Goal: Complete application form

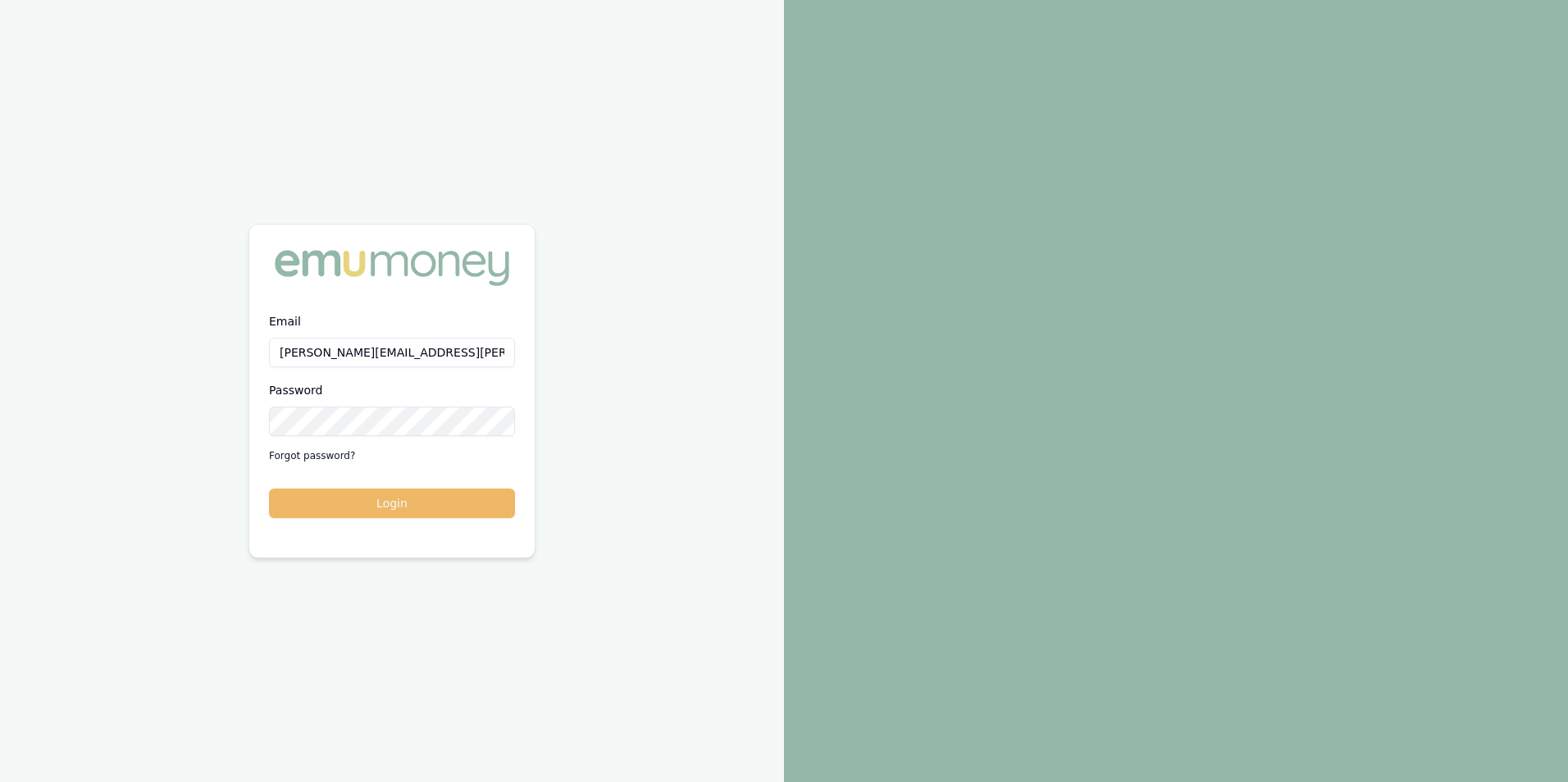
click at [403, 503] on button "Login" at bounding box center [392, 504] width 246 height 30
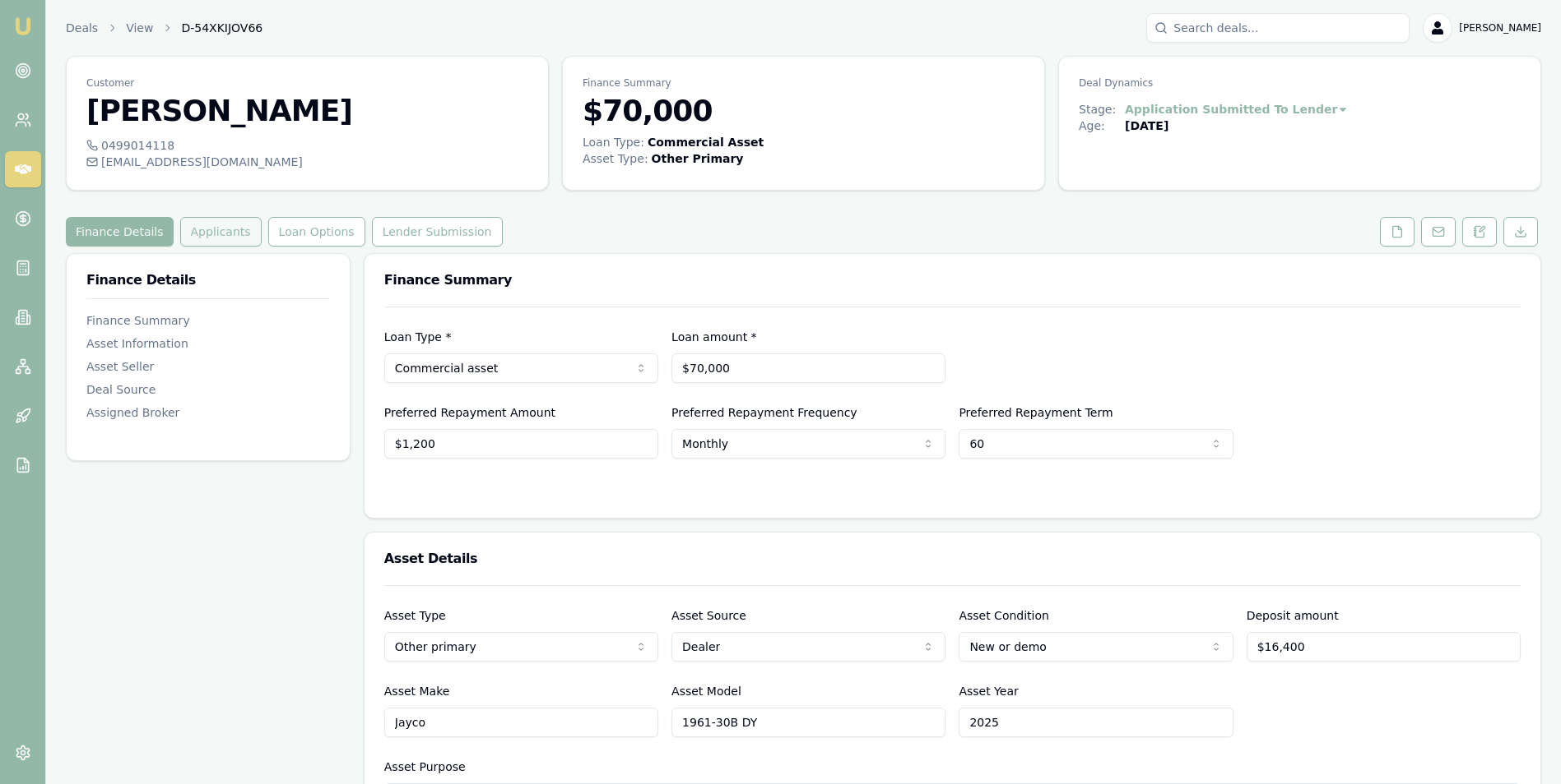
click at [195, 228] on button "Applicants" at bounding box center [220, 232] width 82 height 30
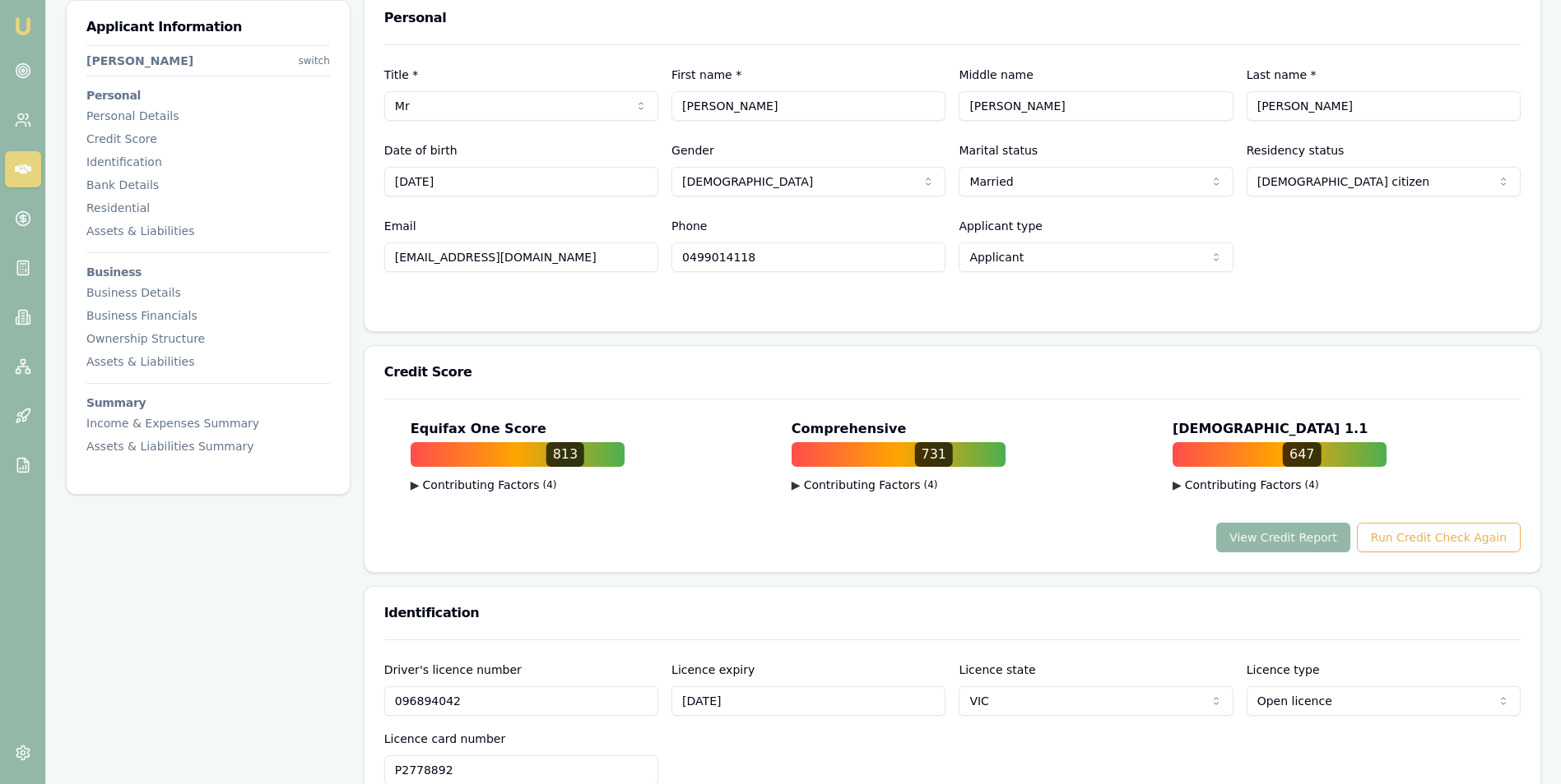
scroll to position [329, 0]
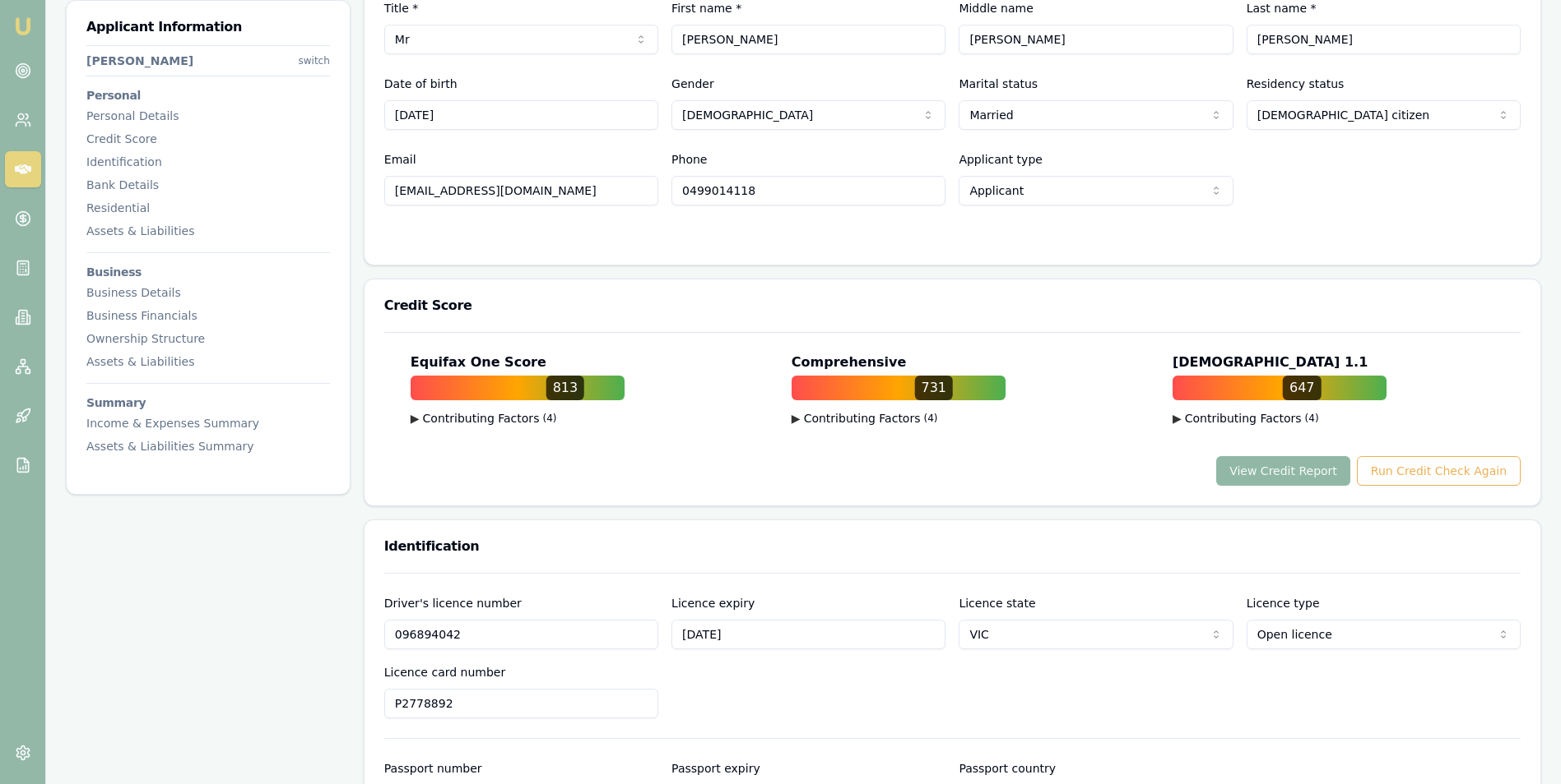
click at [1273, 474] on button "View Credit Report" at bounding box center [1283, 471] width 134 height 30
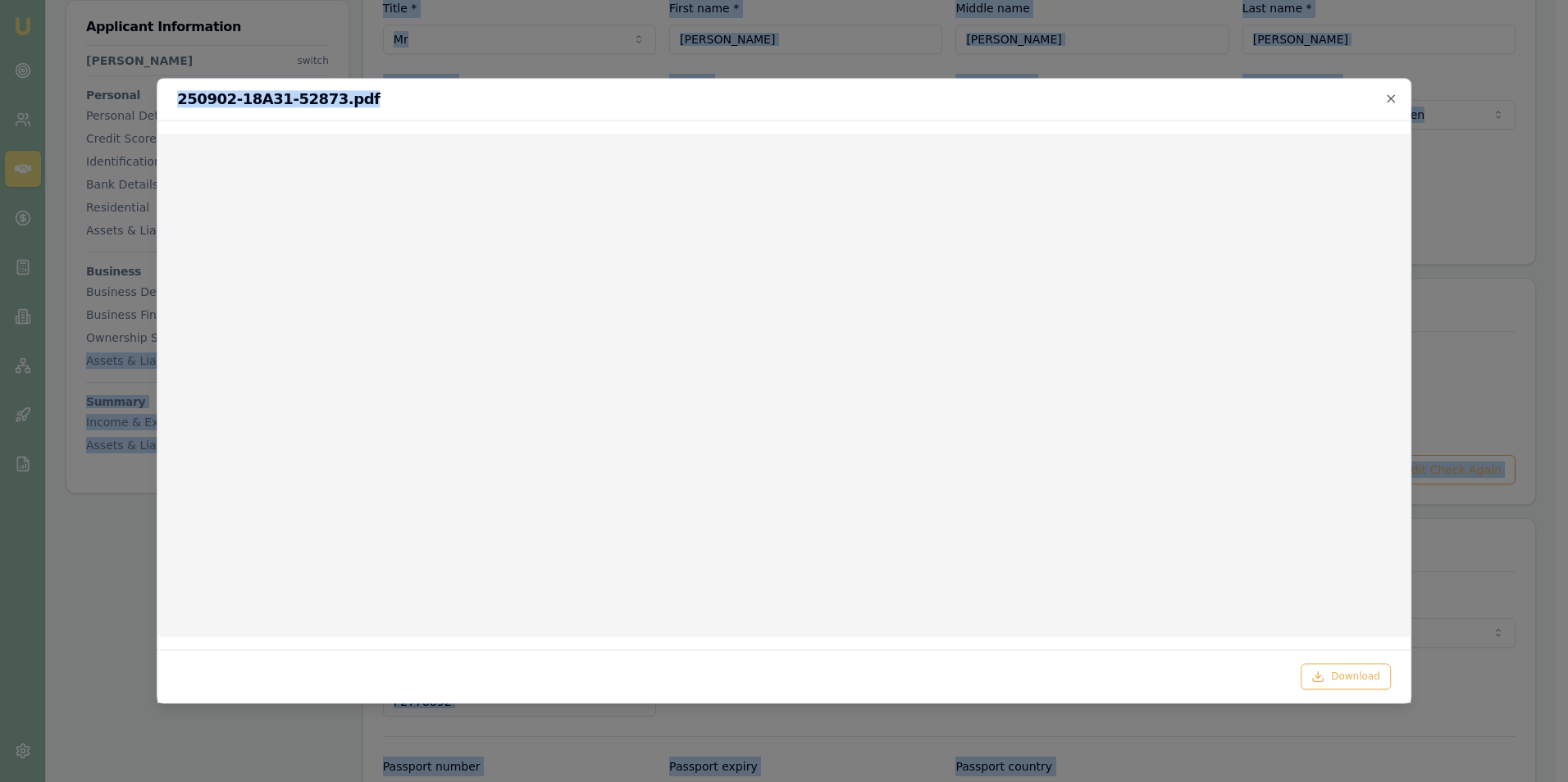
drag, startPoint x: 762, startPoint y: 100, endPoint x: -685, endPoint y: 273, distance: 1457.3
click at [0, 273] on html "Emu Broker Deals View D-54XKIJOV66 [PERSON_NAME] Toggle Menu Customer [PERSON_N…" at bounding box center [784, 63] width 1568 height 782
click at [1388, 94] on icon "button" at bounding box center [1390, 98] width 13 height 13
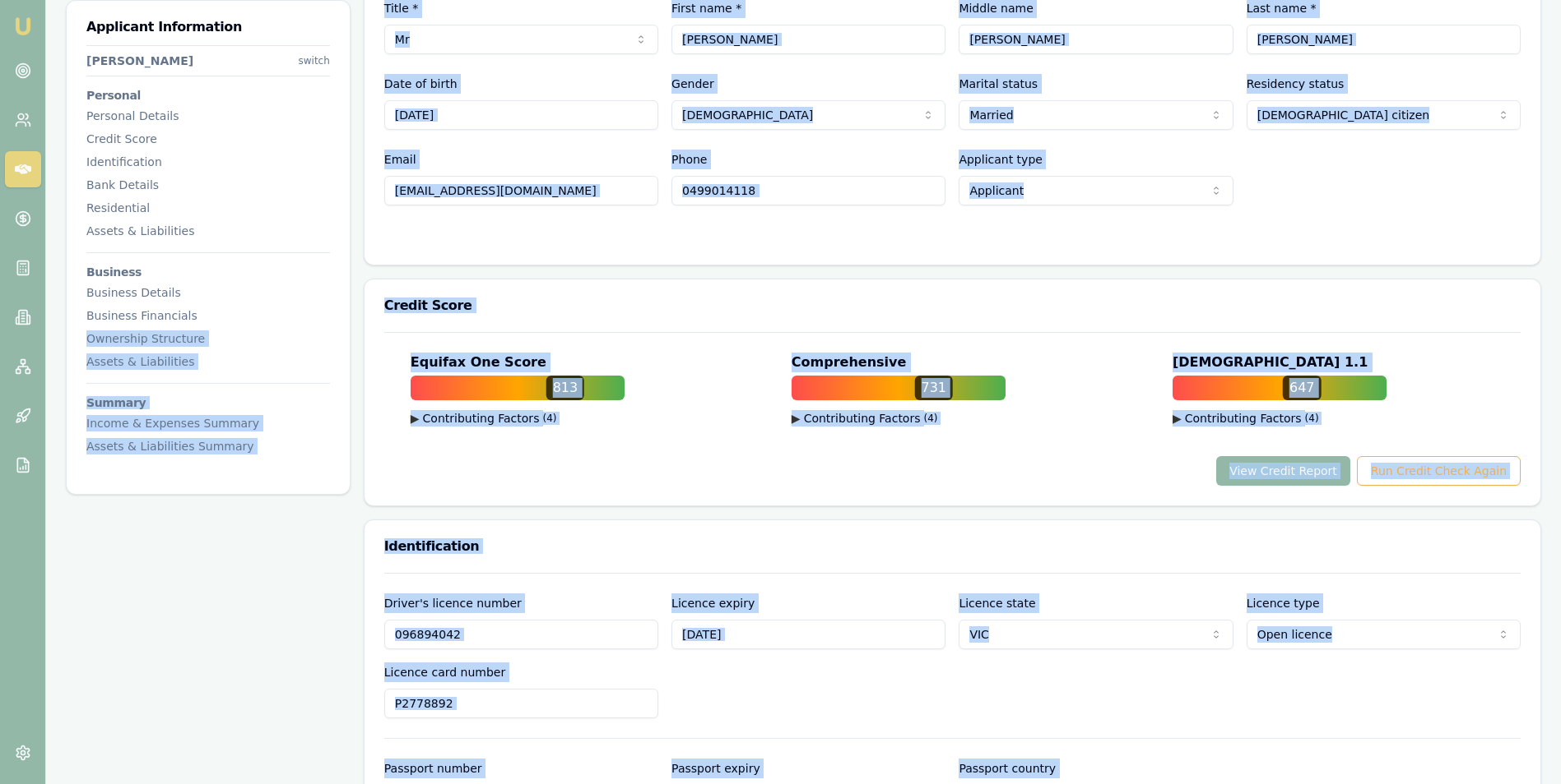
click at [695, 305] on h3 "Credit Score" at bounding box center [952, 305] width 1136 height 13
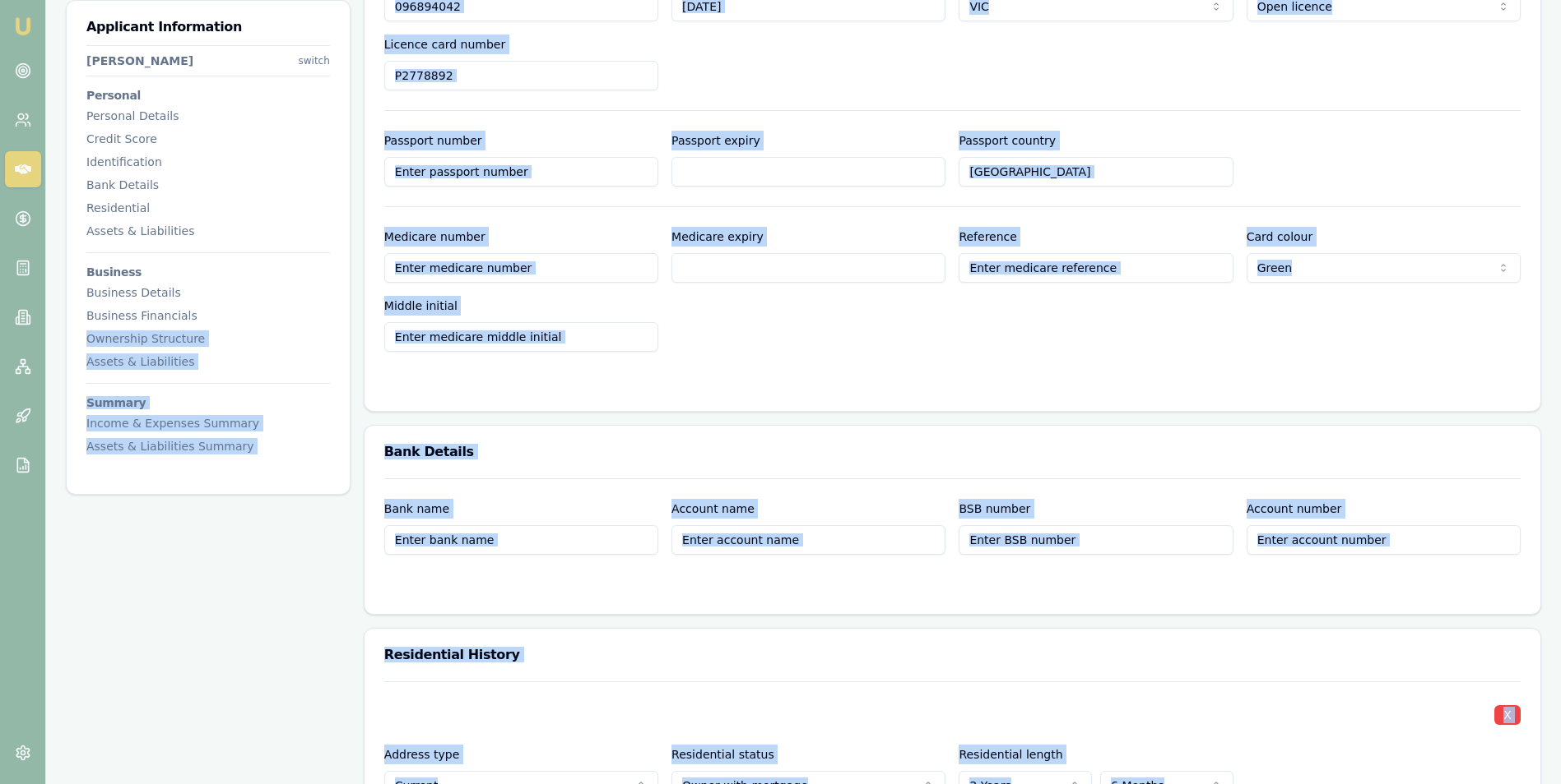
scroll to position [1069, 0]
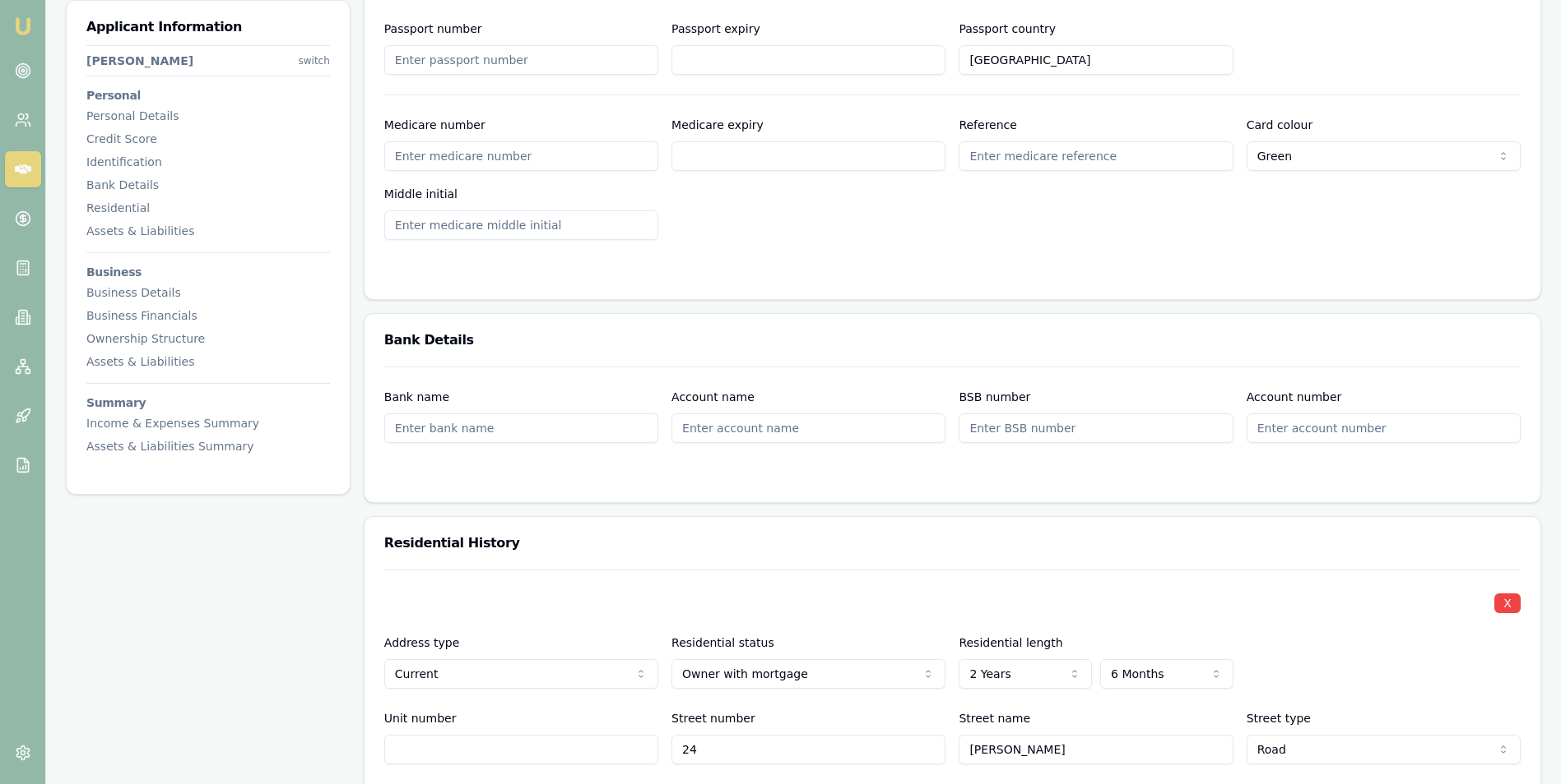
scroll to position [1151, 0]
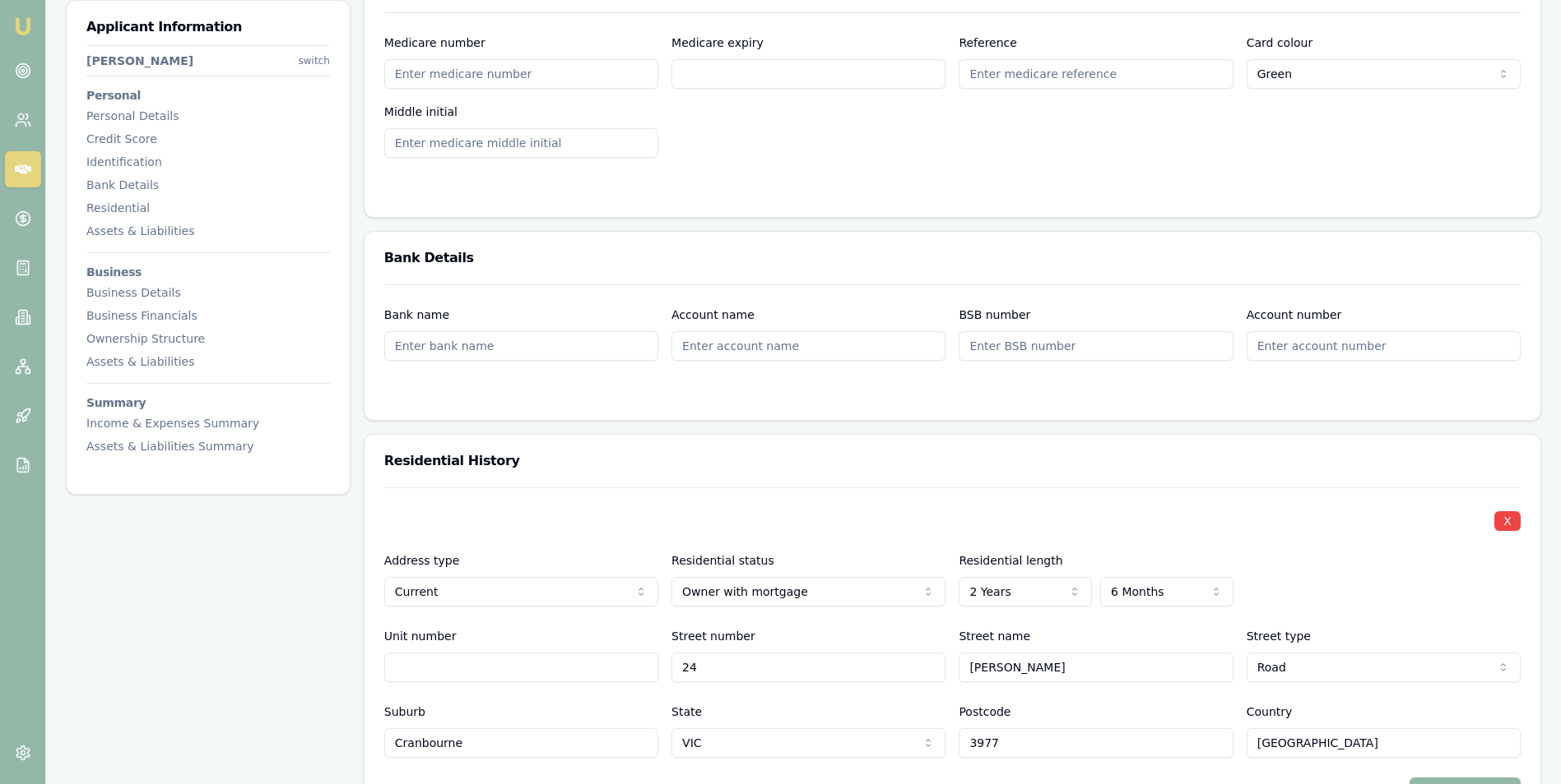
click at [519, 346] on input "Bank name" at bounding box center [521, 346] width 274 height 30
type input "ANZ"
click at [724, 346] on input "Account name" at bounding box center [808, 346] width 274 height 30
type input "[PERSON_NAME] Trust"
click at [1031, 343] on input "BSB number" at bounding box center [1095, 346] width 274 height 30
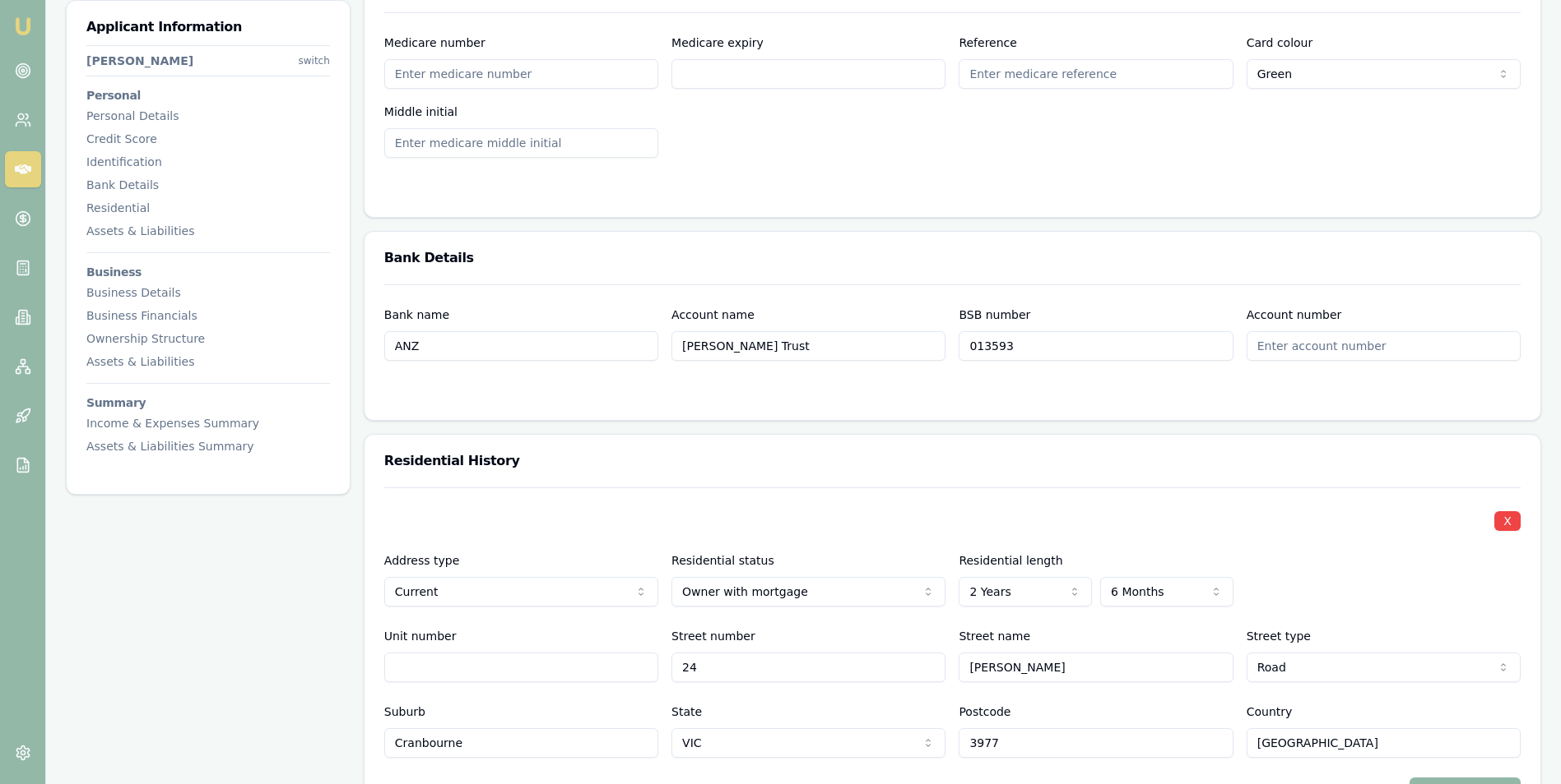
type input "013593"
click at [1286, 344] on input "Account number" at bounding box center [1383, 346] width 274 height 30
type input "657183366"
click at [1131, 368] on form "Bank name ANZ Account name [PERSON_NAME] Trust BSB number 013593 Account number…" at bounding box center [952, 342] width 1136 height 116
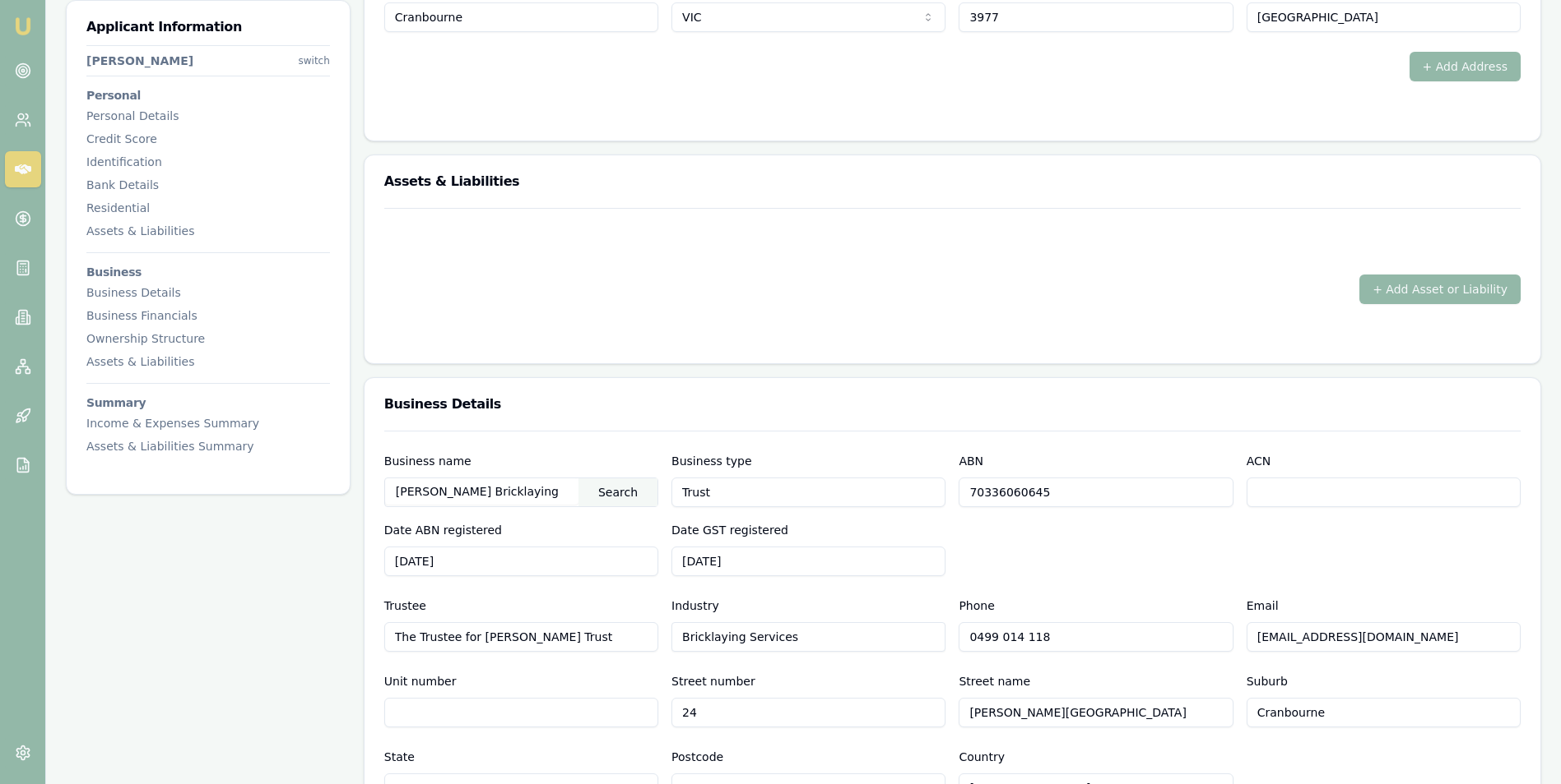
scroll to position [1891, 0]
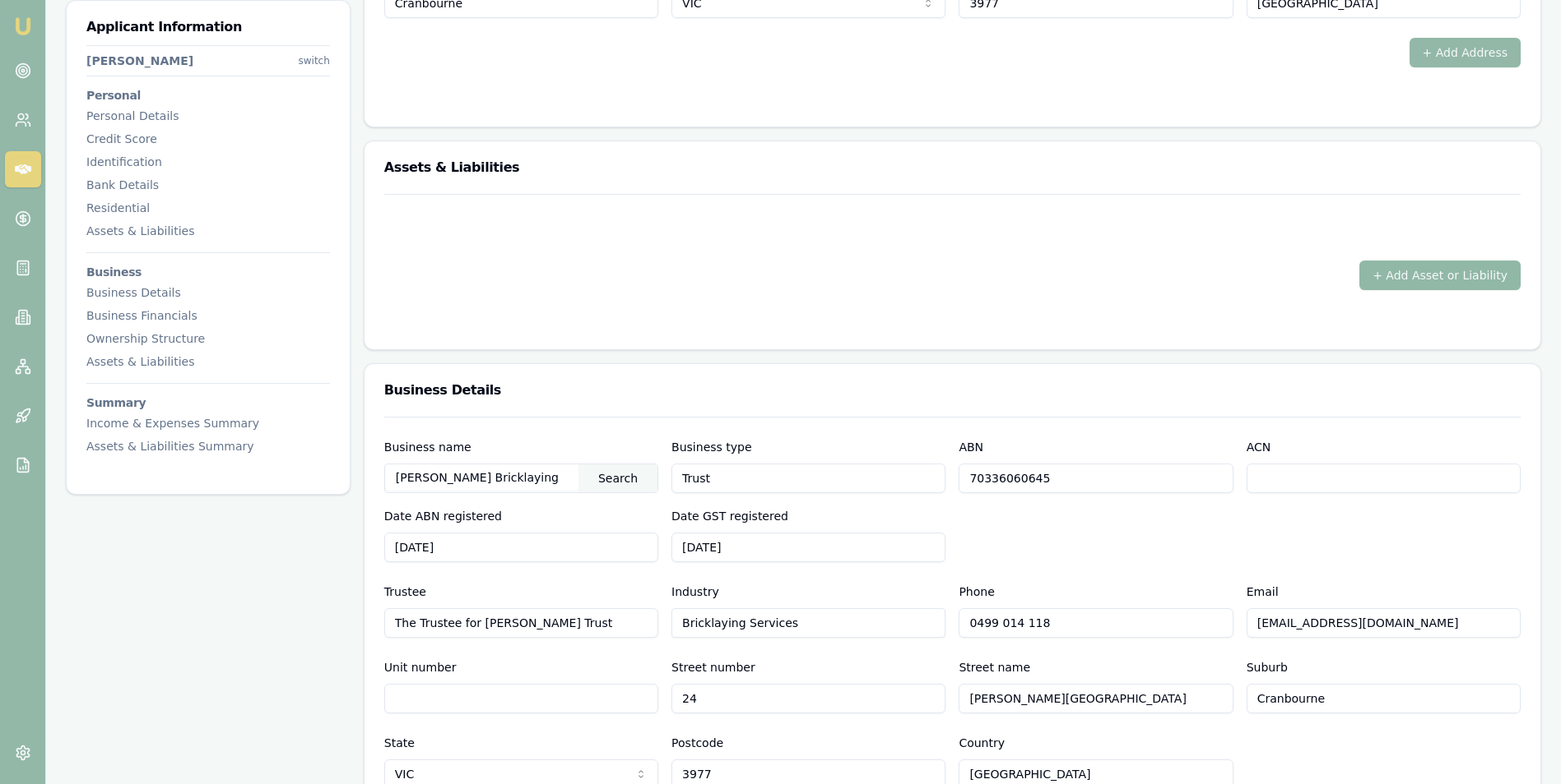
click at [1388, 274] on button "+ Add Asset or Liability" at bounding box center [1440, 275] width 161 height 30
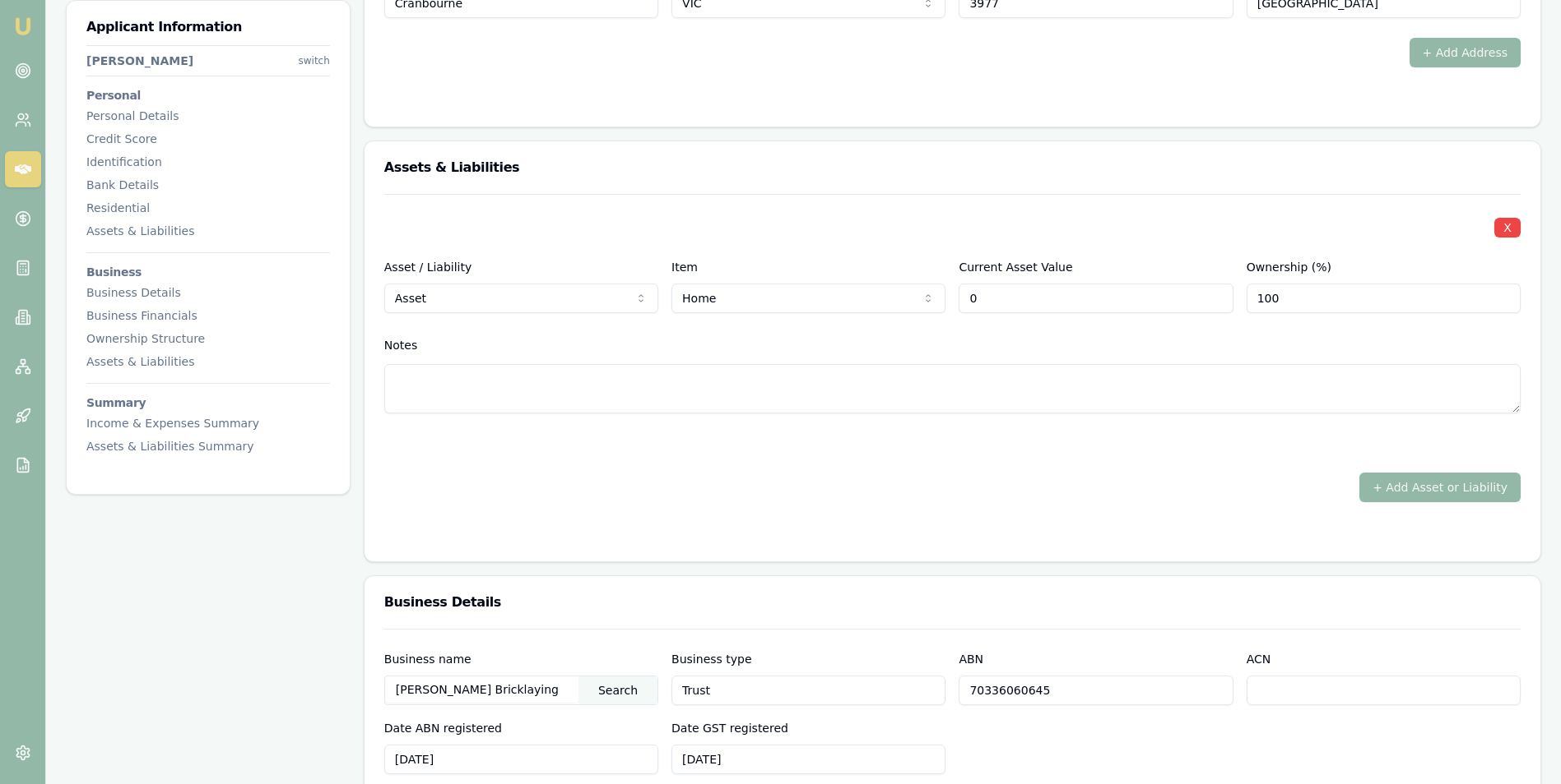
click at [1009, 296] on input "0" at bounding box center [1095, 298] width 274 height 30
type input "$700,000"
click at [1035, 325] on div "X Asset / Liability Asset Asset Liability Item Home Home Car Boat Bike Caravan …" at bounding box center [952, 323] width 1136 height 259
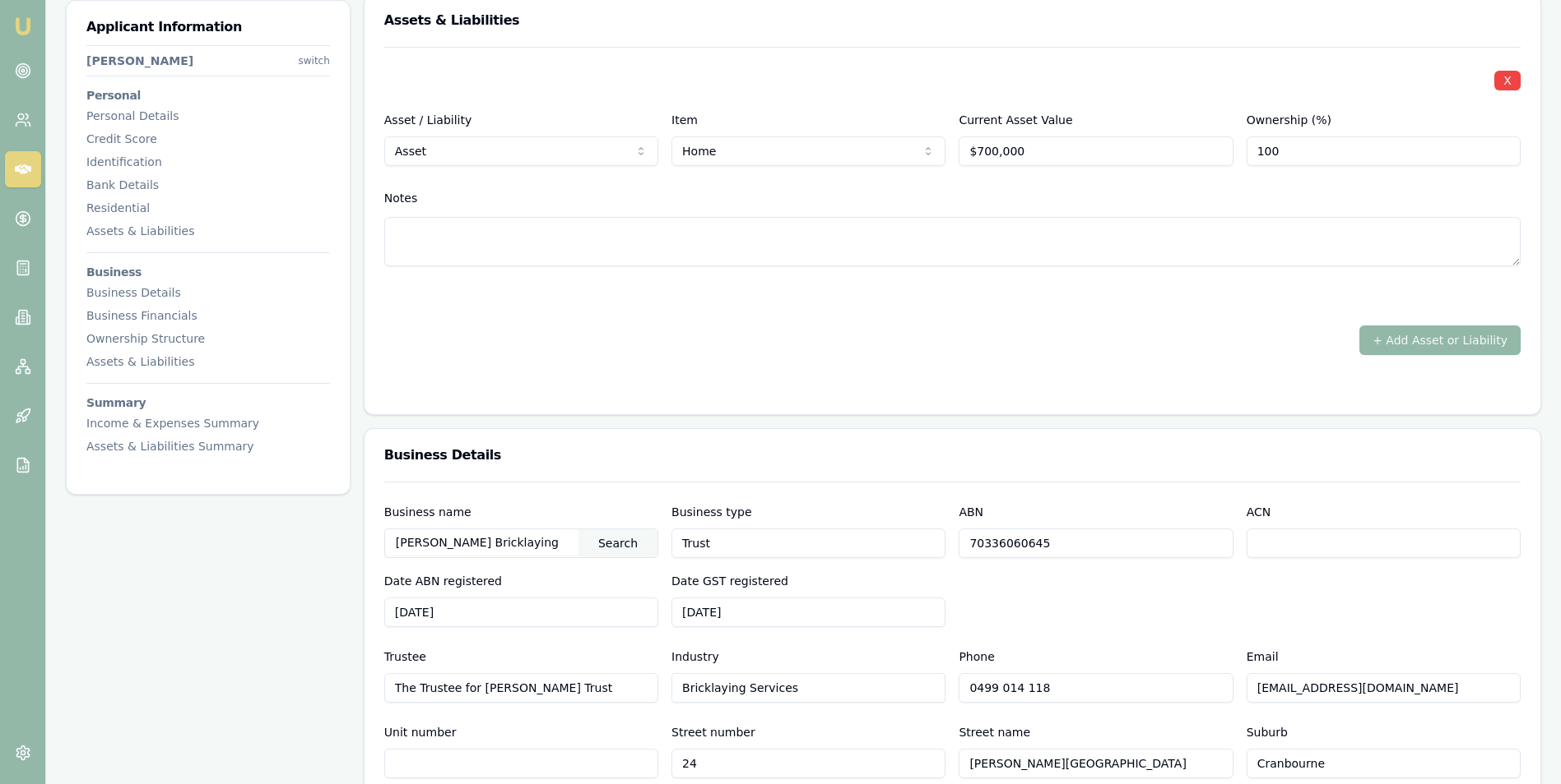
scroll to position [2138, 0]
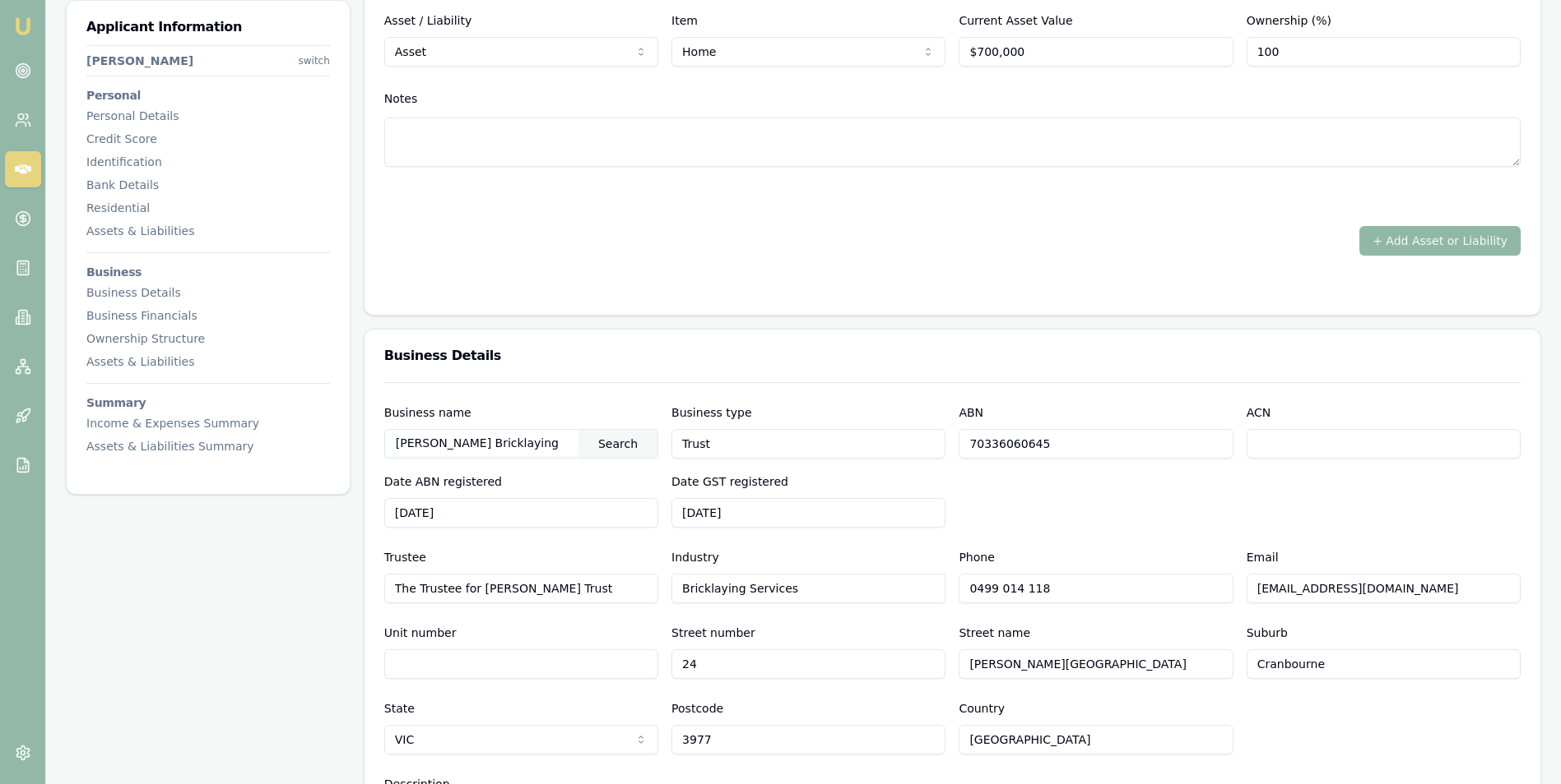
click at [1392, 239] on button "+ Add Asset or Liability" at bounding box center [1440, 241] width 161 height 30
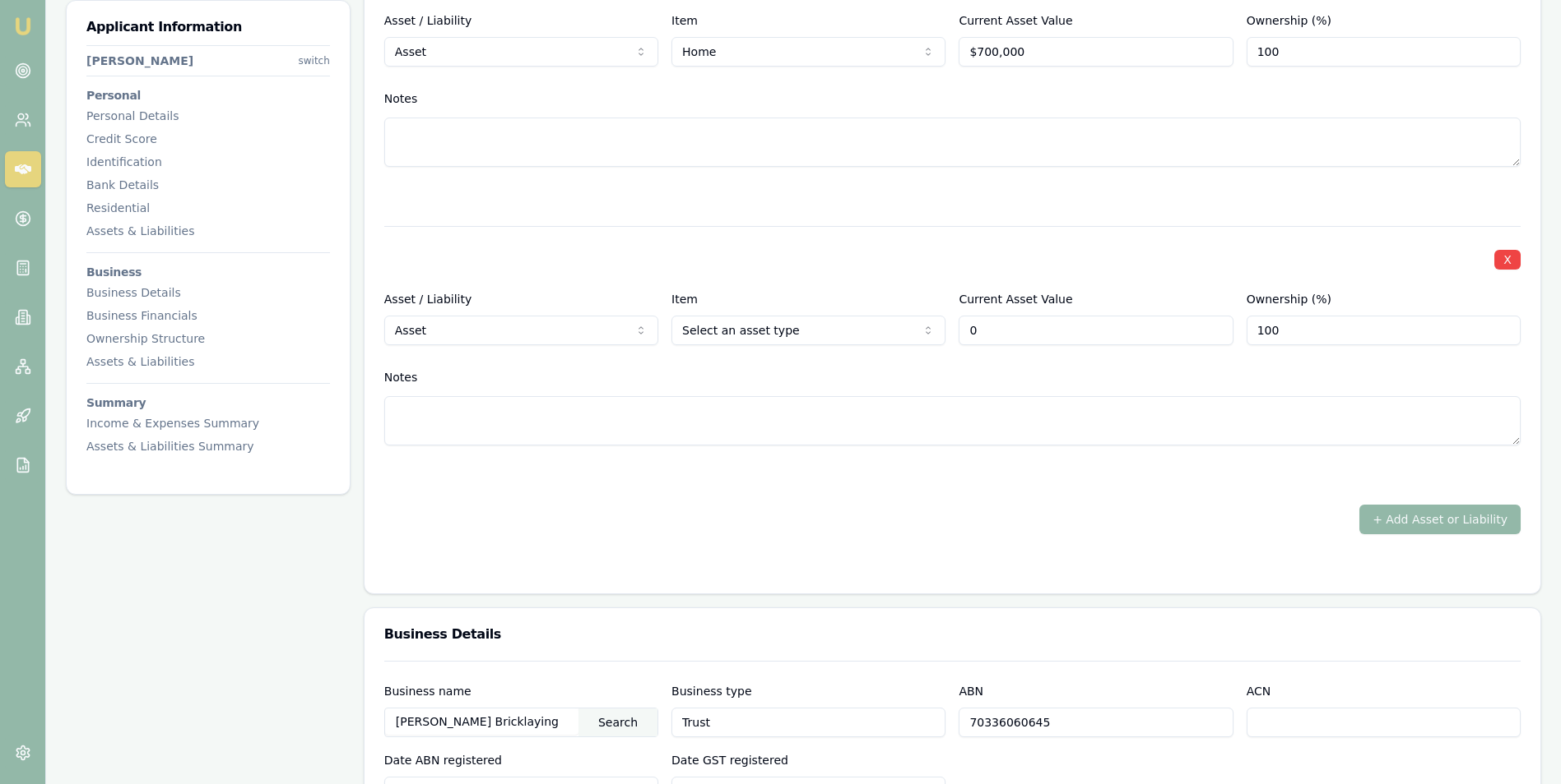
type input "$0"
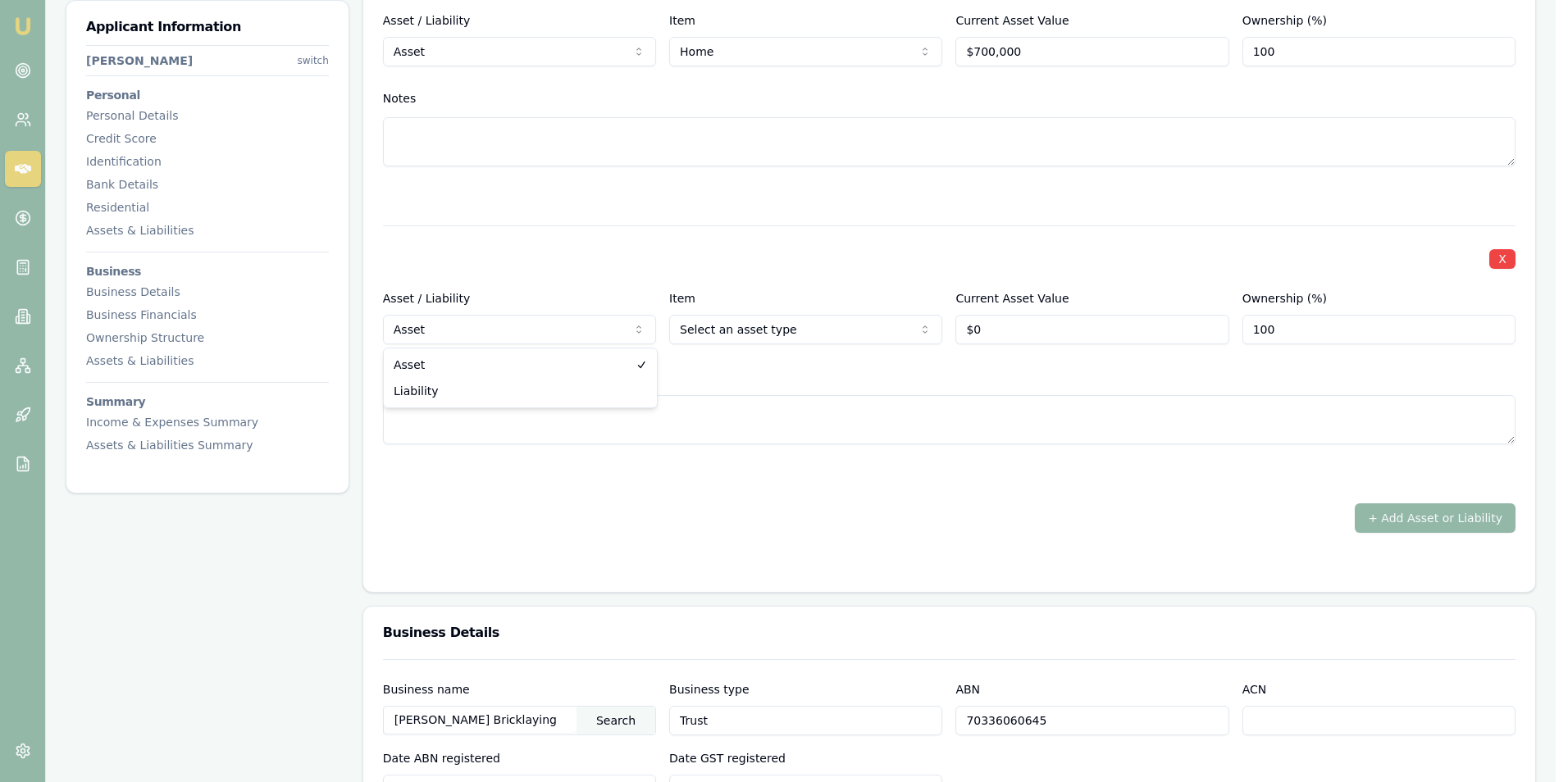
select select "LIABILITY"
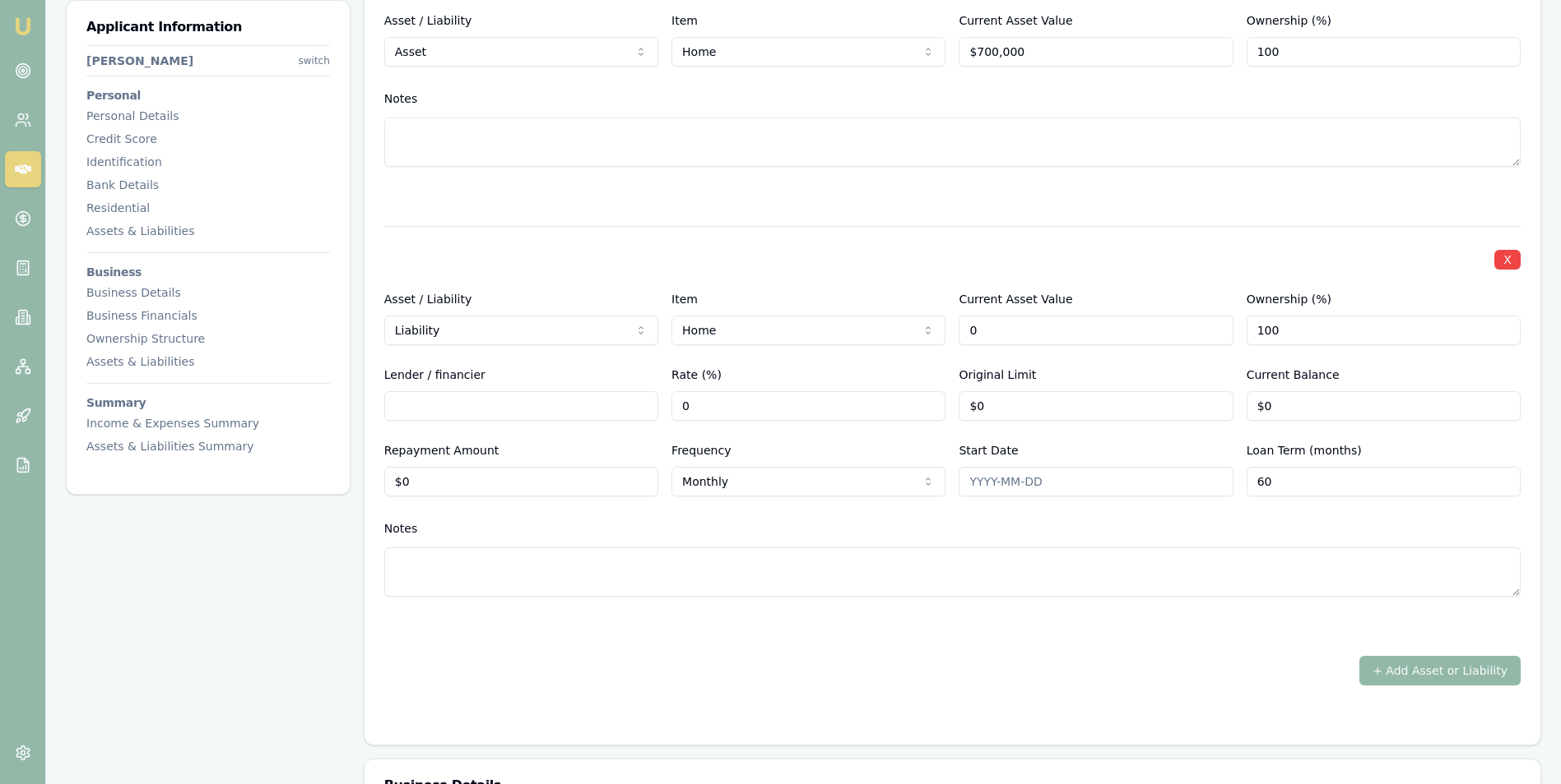
click at [1007, 331] on input "0" at bounding box center [1095, 331] width 274 height 30
type input "$700,000"
click at [1040, 355] on div "X Asset / Liability Liability Asset Liability Item Home Home Car Boat Bike Cara…" at bounding box center [952, 431] width 1136 height 410
click at [472, 408] on input "Lender / financier" at bounding box center [521, 406] width 274 height 30
type input "Bendigo Bank"
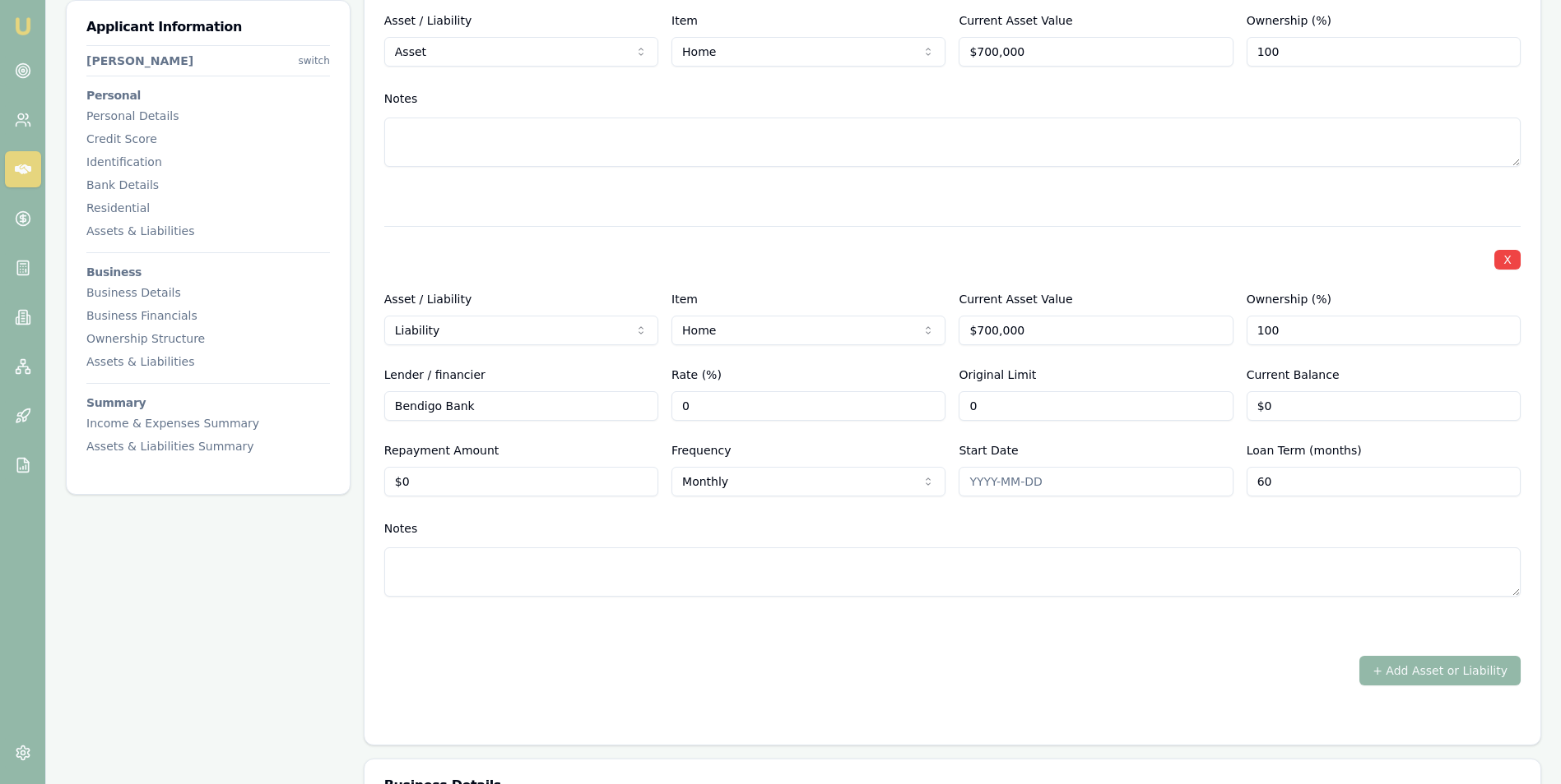
click at [1013, 402] on input "0" at bounding box center [1095, 406] width 274 height 30
type input "$515,000"
click at [1295, 404] on input "0" at bounding box center [1383, 406] width 274 height 30
type input "$416,398"
type input "0"
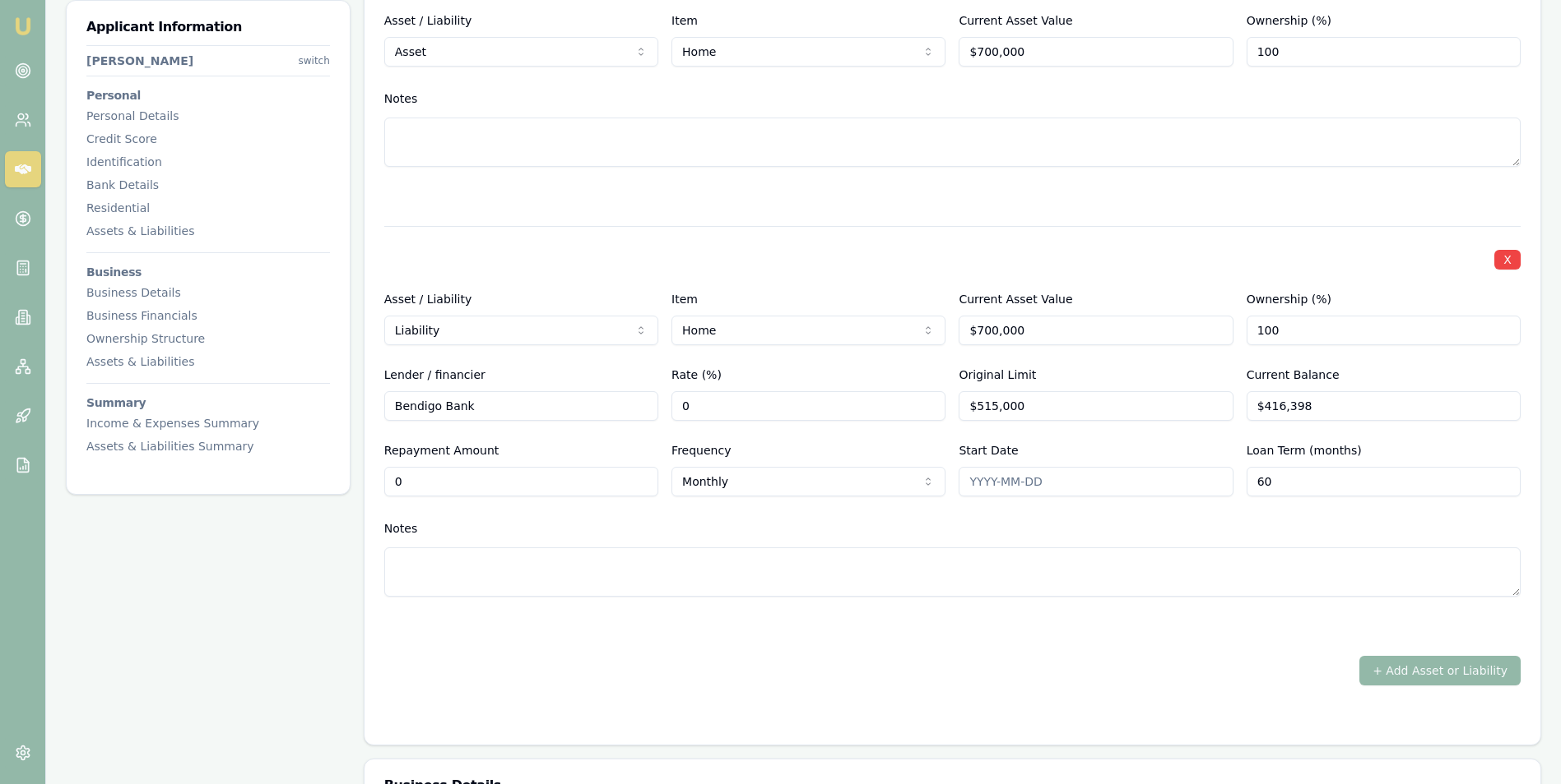
click at [475, 479] on input "0" at bounding box center [521, 482] width 274 height 30
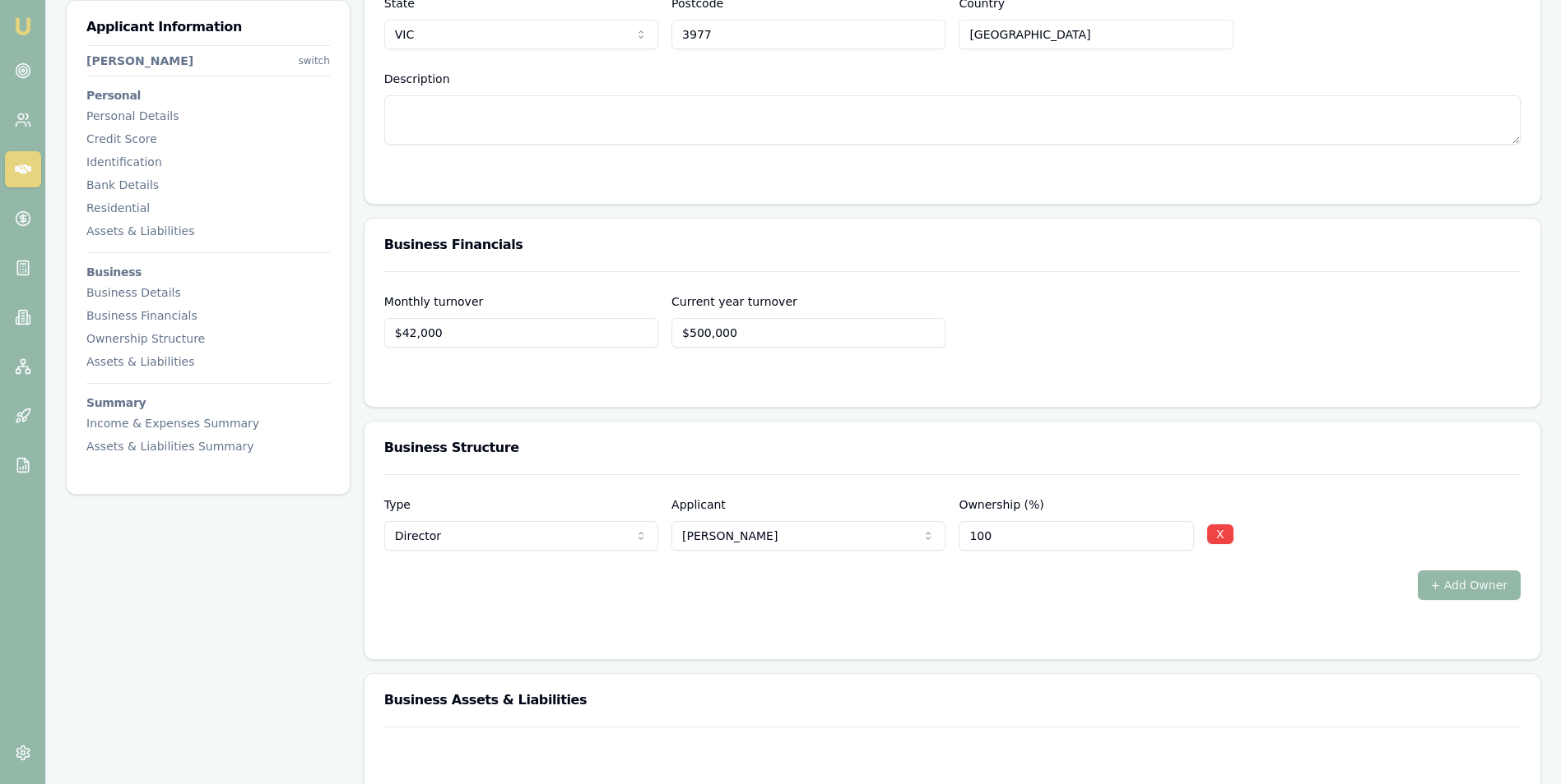
scroll to position [3289, 0]
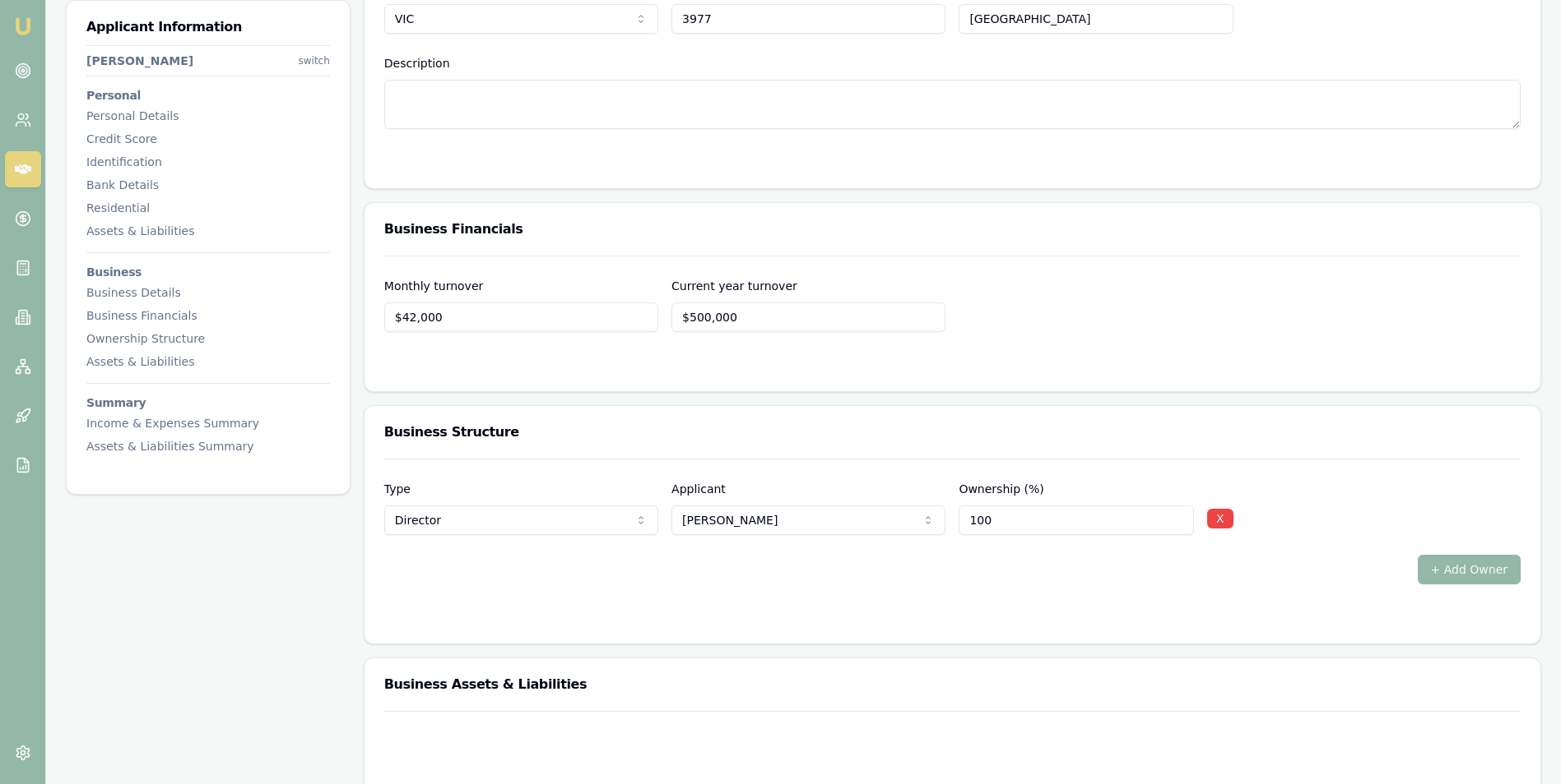
type input "42000"
type input "$0"
click at [411, 319] on input "42000" at bounding box center [521, 317] width 274 height 30
type input "$48,000"
click at [542, 360] on div at bounding box center [952, 365] width 1136 height 13
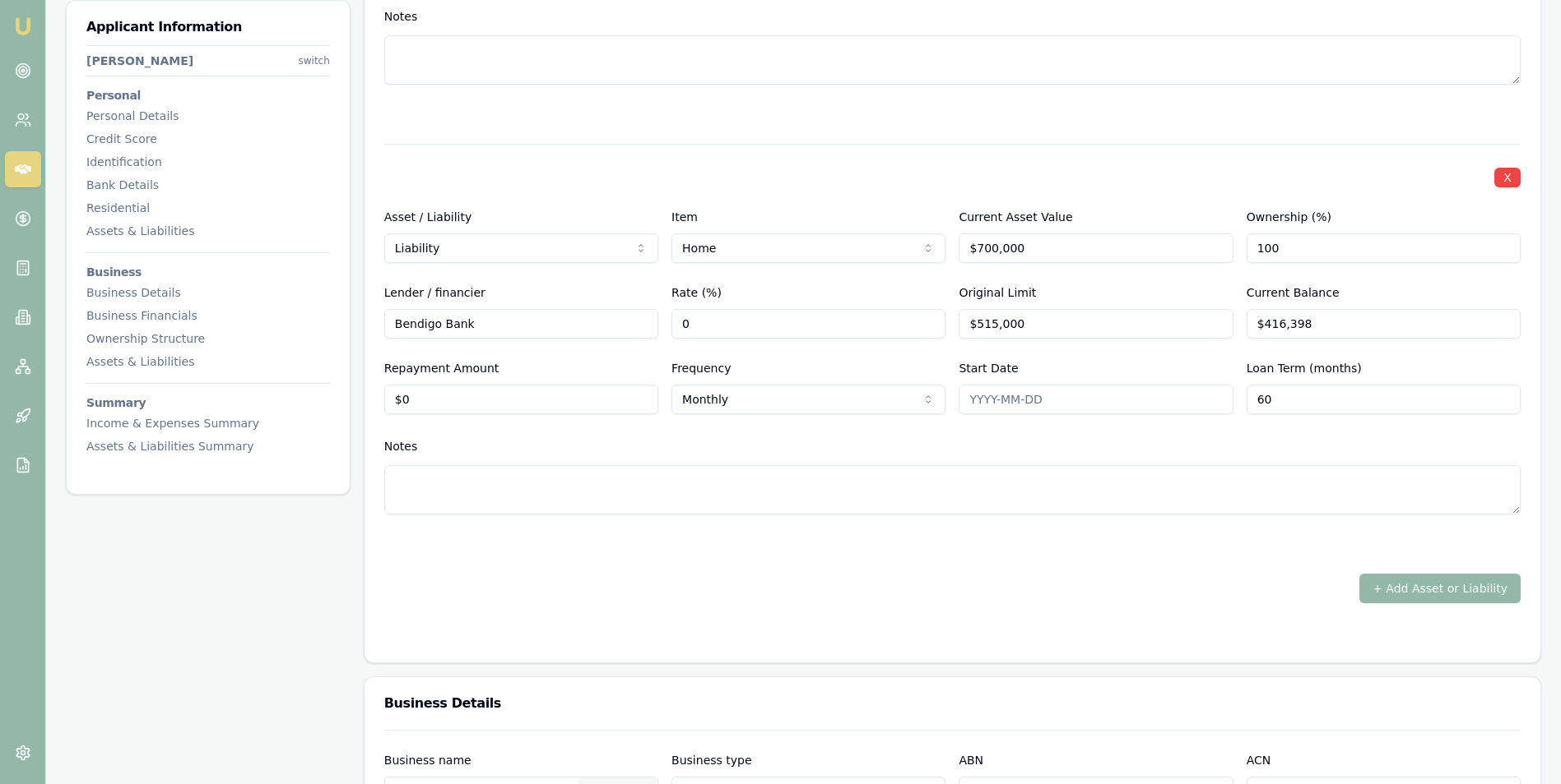
scroll to position [1809, 0]
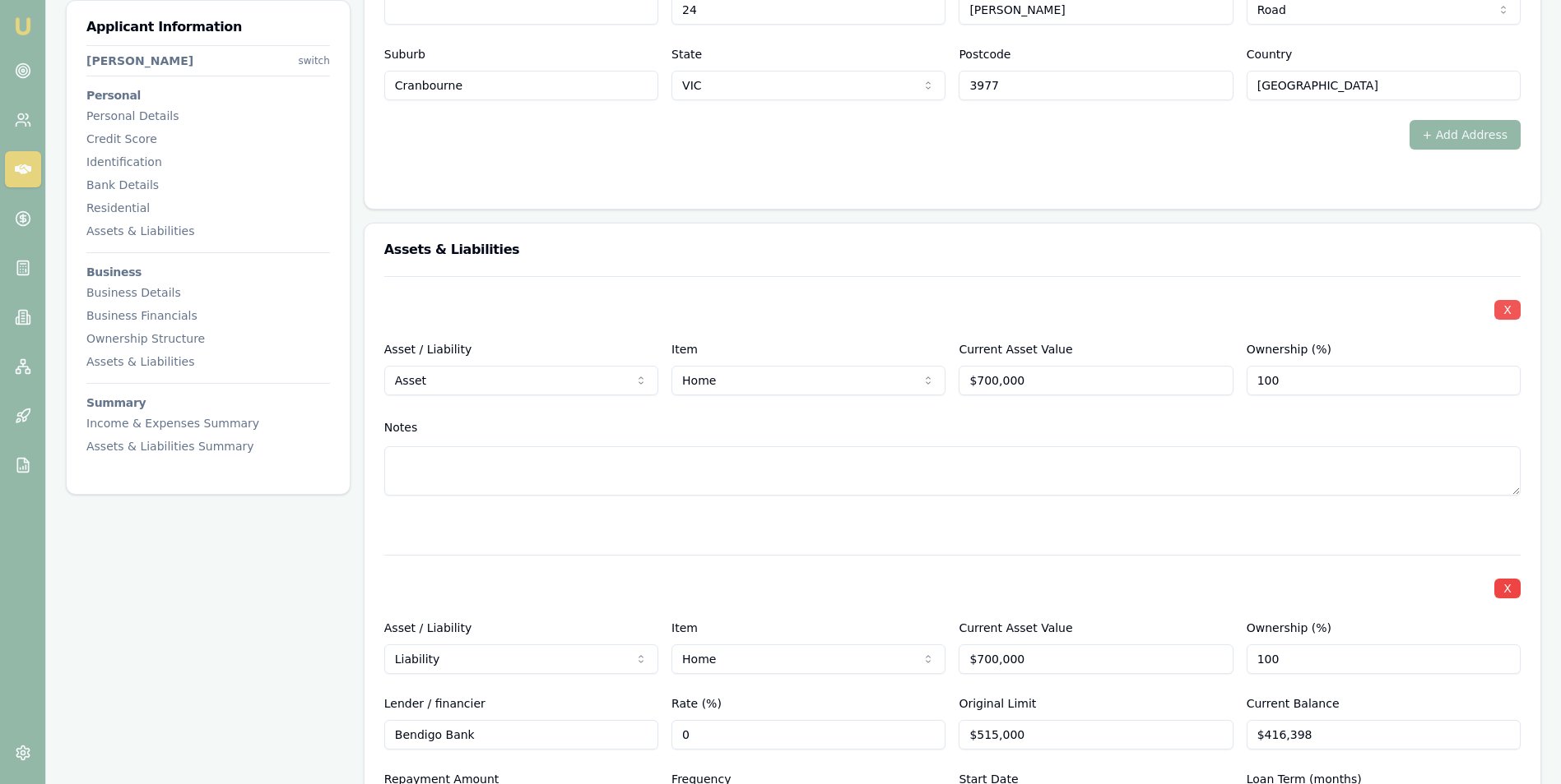
click at [1504, 307] on button "X" at bounding box center [1507, 310] width 26 height 20
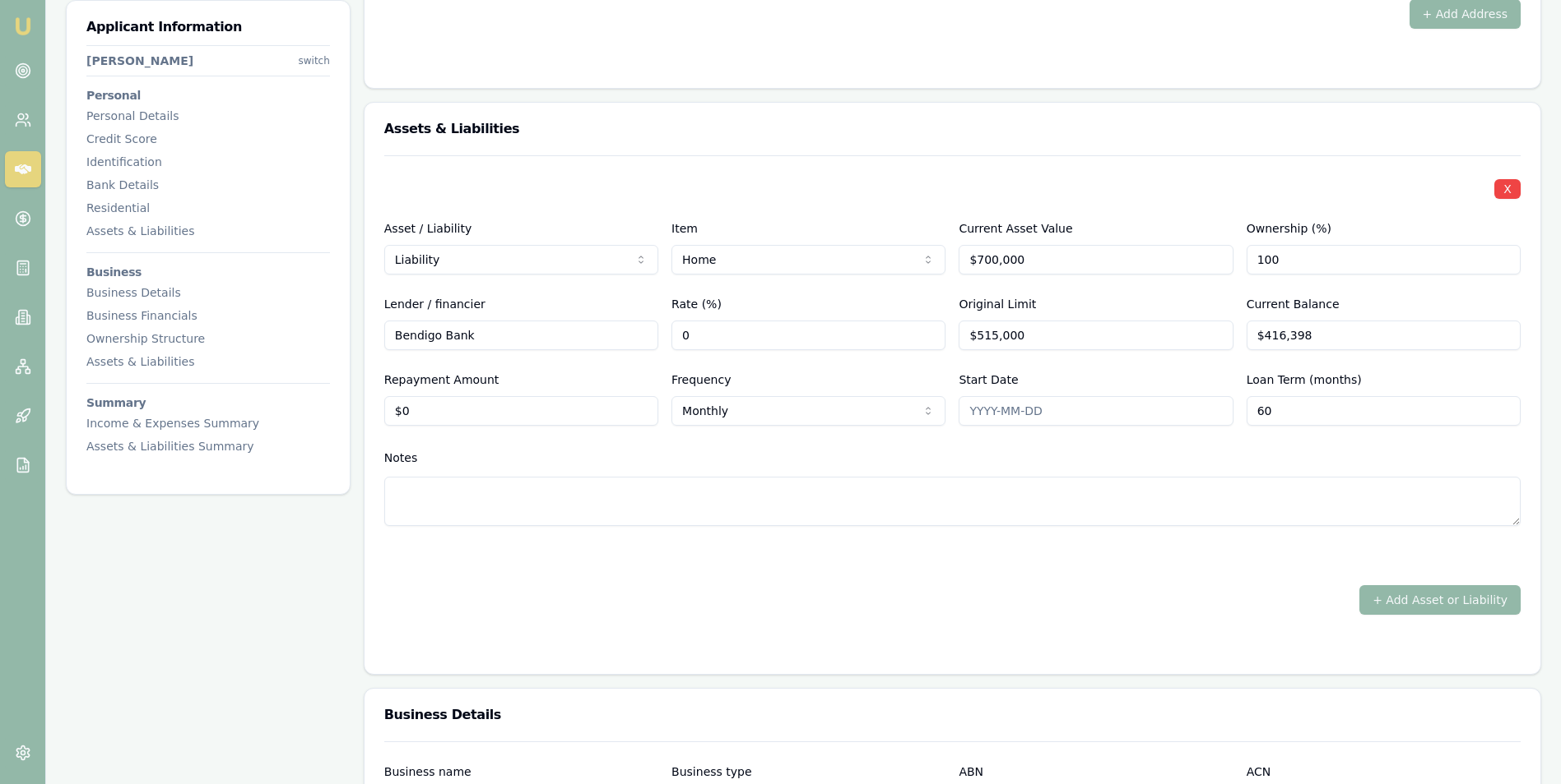
scroll to position [1928, 0]
click at [989, 257] on input "700000" at bounding box center [1095, 261] width 274 height 30
type input "$750,000"
click at [1045, 183] on div "X" at bounding box center [952, 189] width 1136 height 23
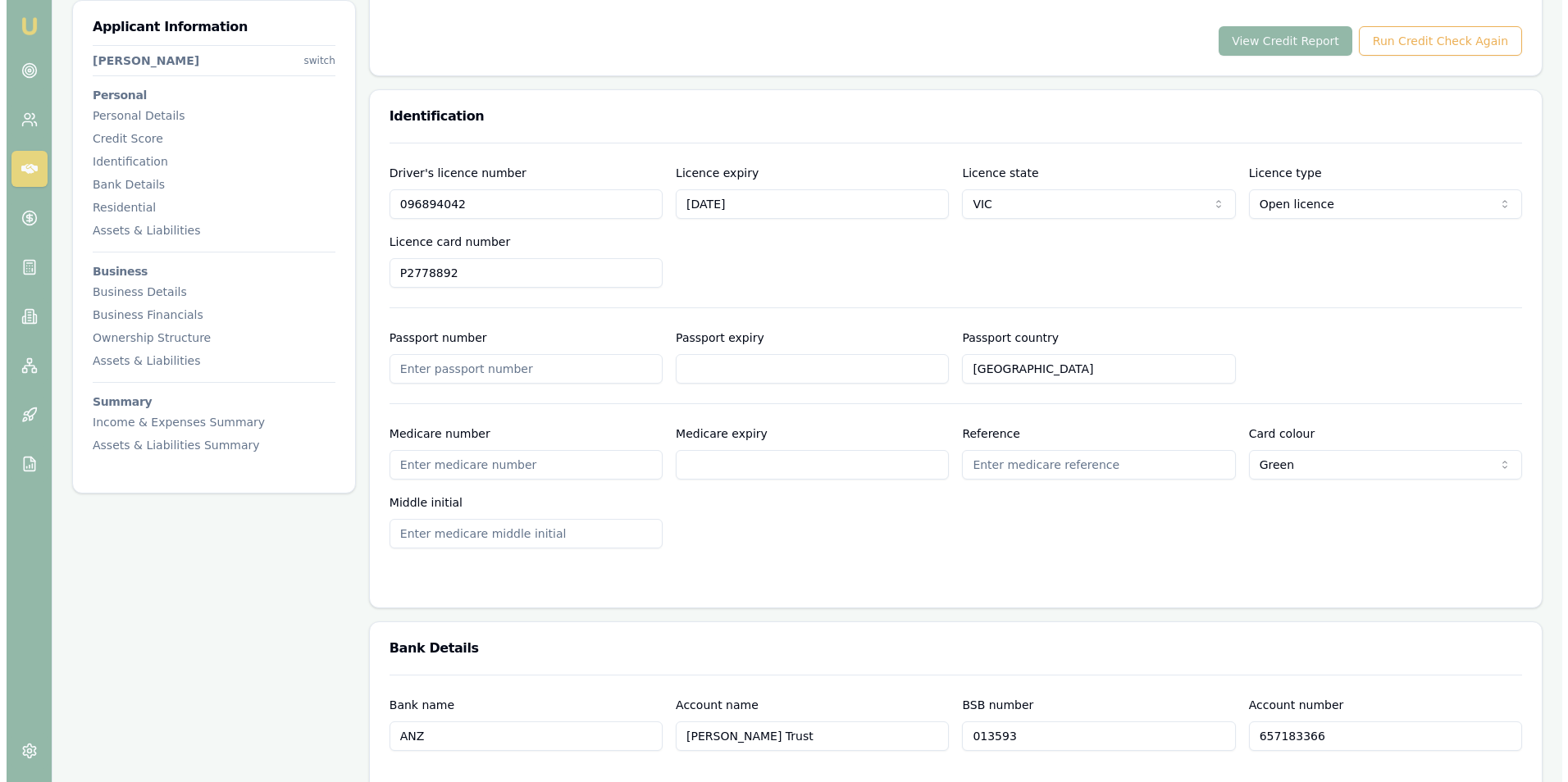
scroll to position [447, 0]
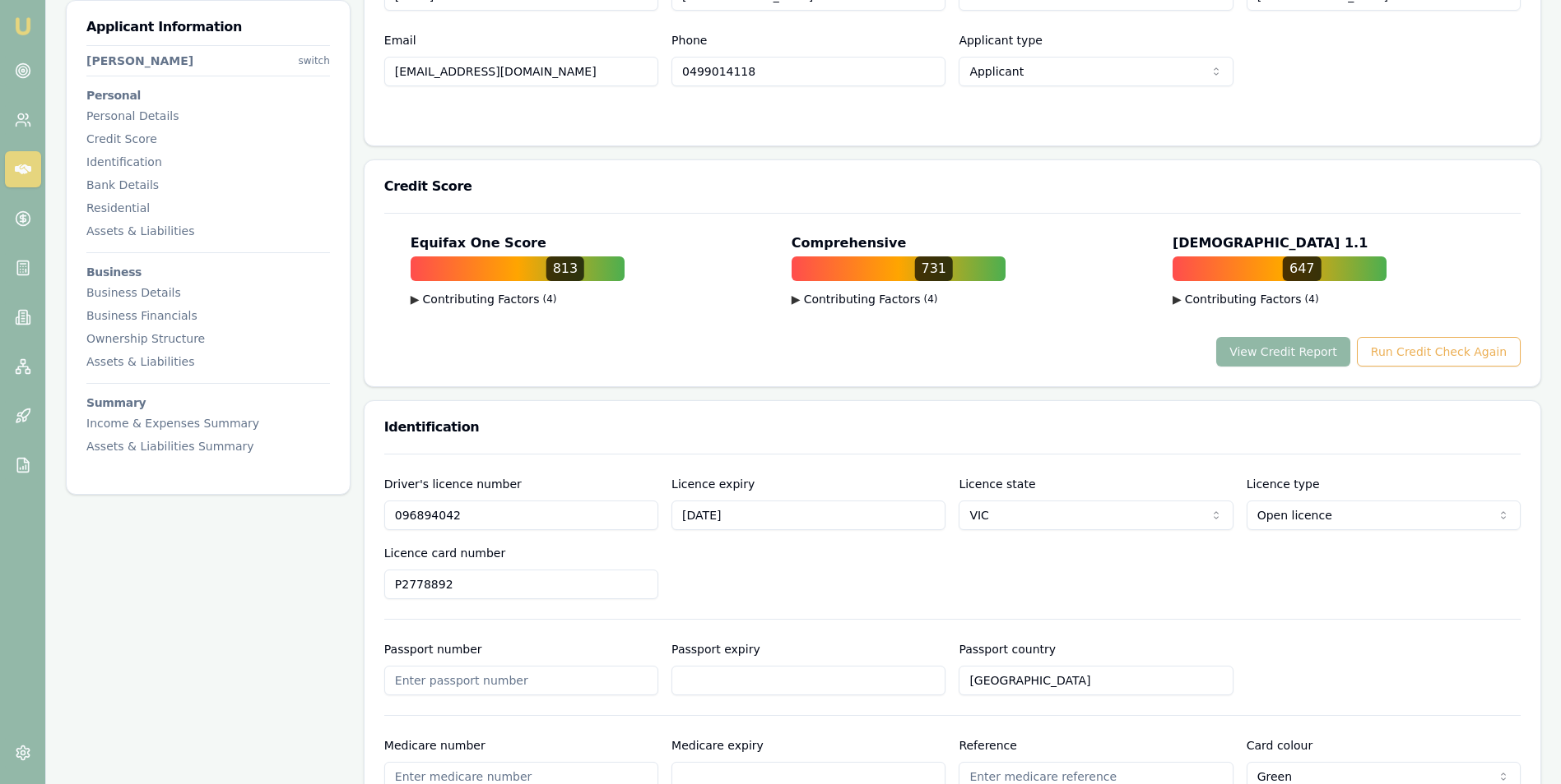
click at [1267, 353] on button "View Credit Report" at bounding box center [1283, 352] width 134 height 30
